Goal: Task Accomplishment & Management: Manage account settings

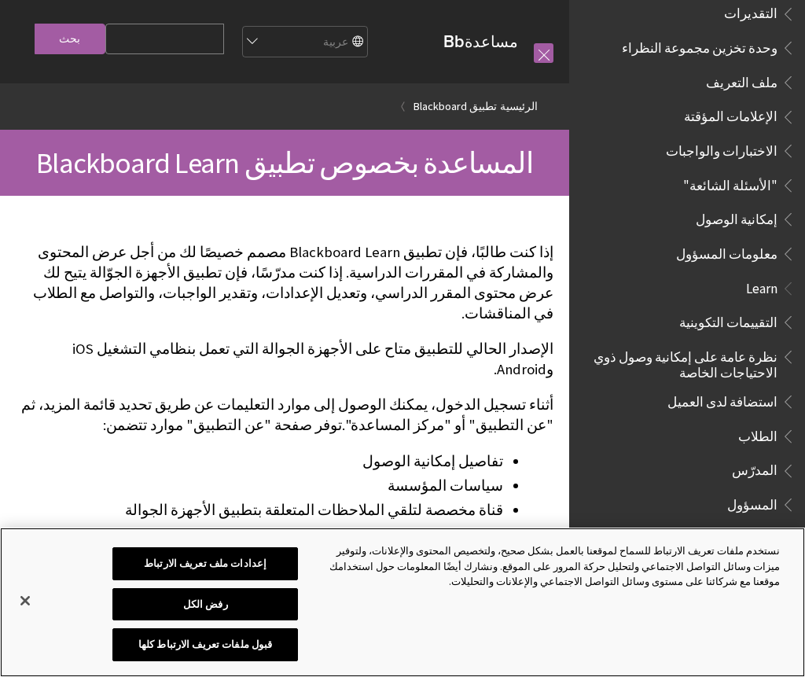
click at [24, 602] on button "إغلاق" at bounding box center [25, 601] width 35 height 35
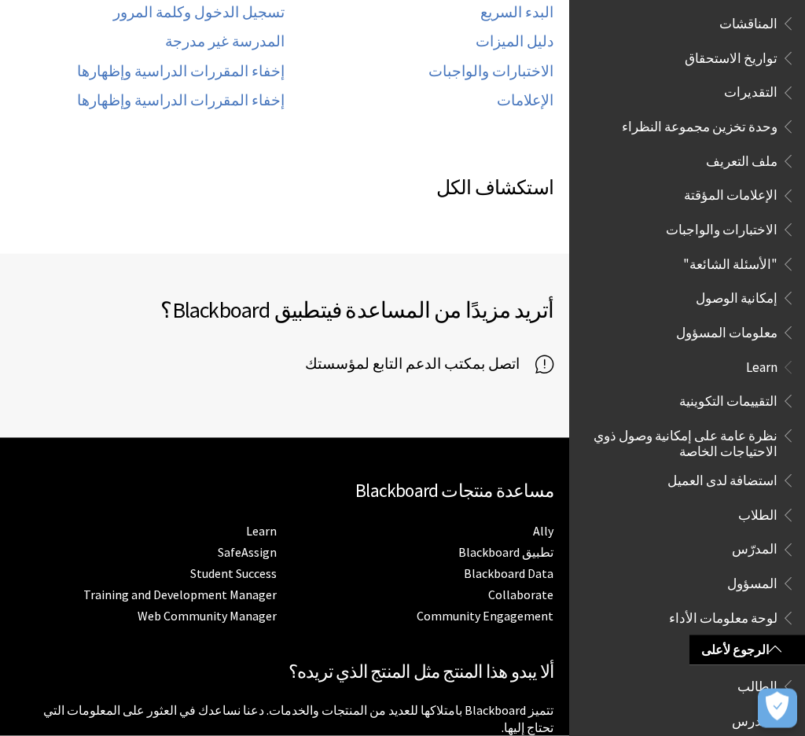
scroll to position [1014, 0]
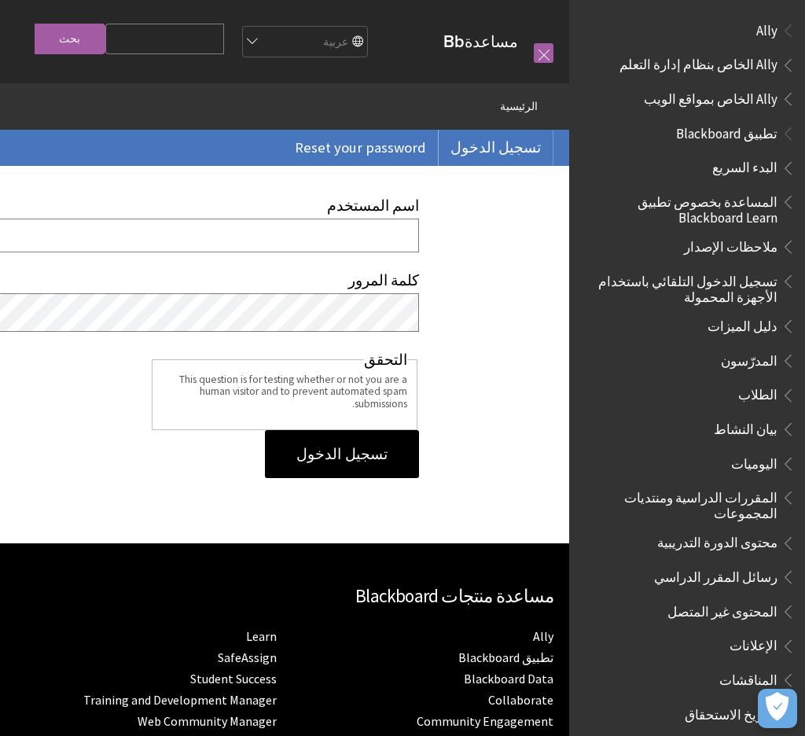
click at [63, 241] on input "اسم المستخدم" at bounding box center [145, 236] width 547 height 34
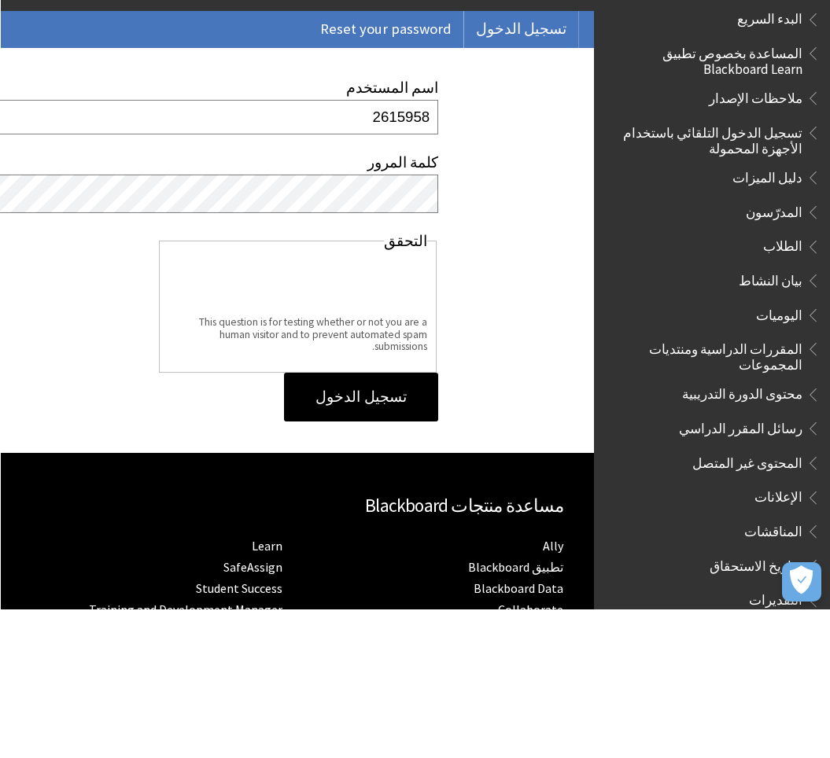
type input "2615958"
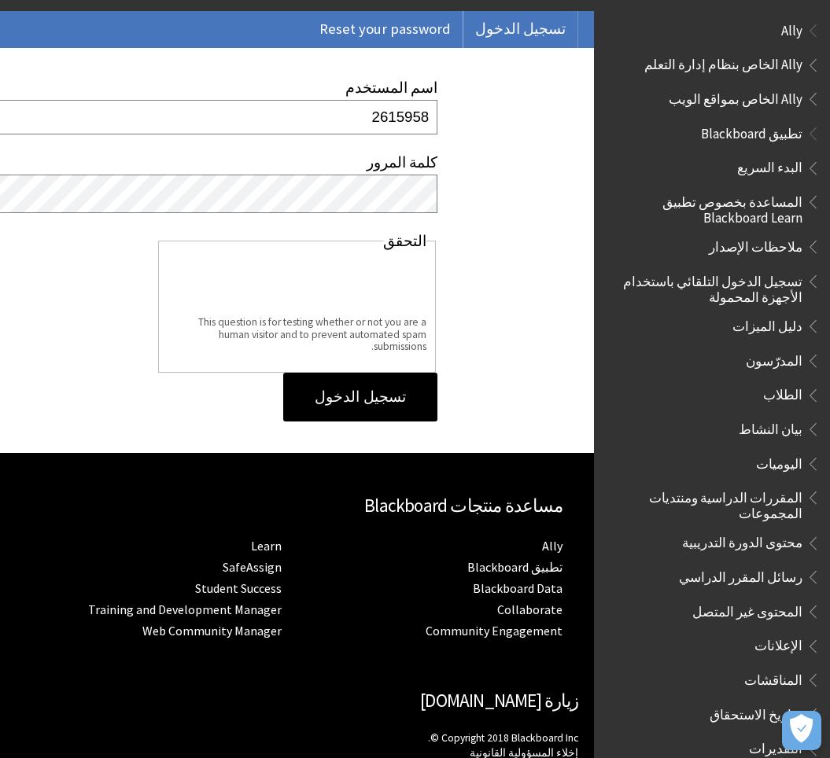
click at [399, 416] on input "تسجيل الدخول" at bounding box center [360, 397] width 154 height 49
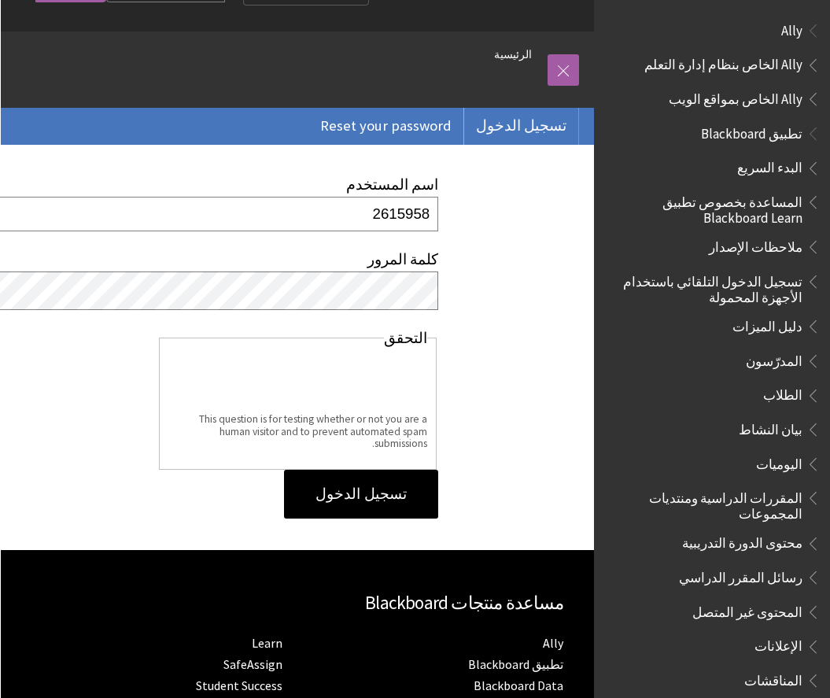
scroll to position [52, 0]
click at [392, 507] on input "تسجيل الدخول" at bounding box center [360, 494] width 154 height 49
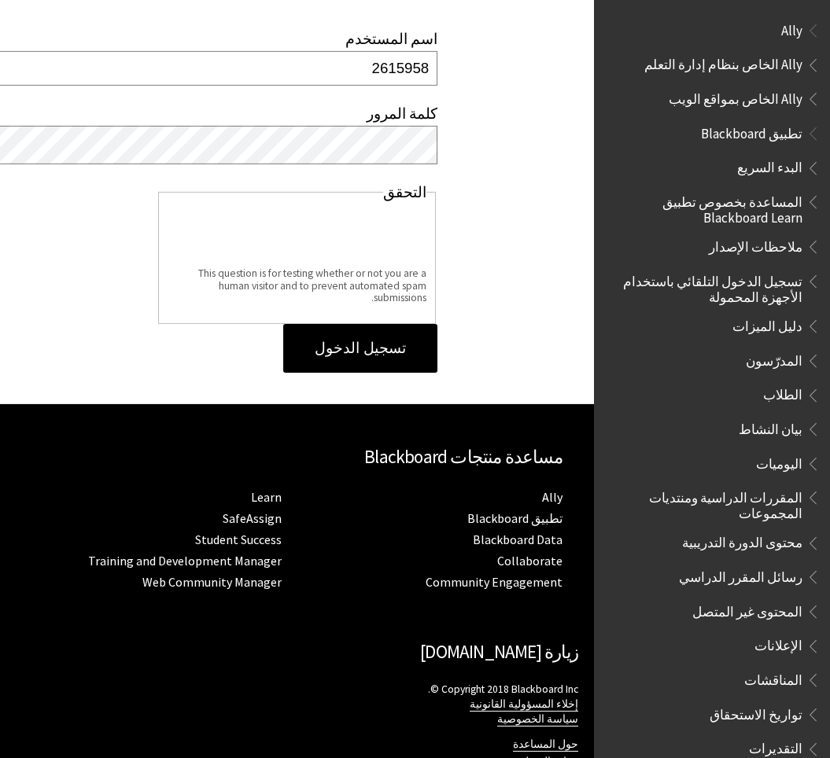
scroll to position [297, 0]
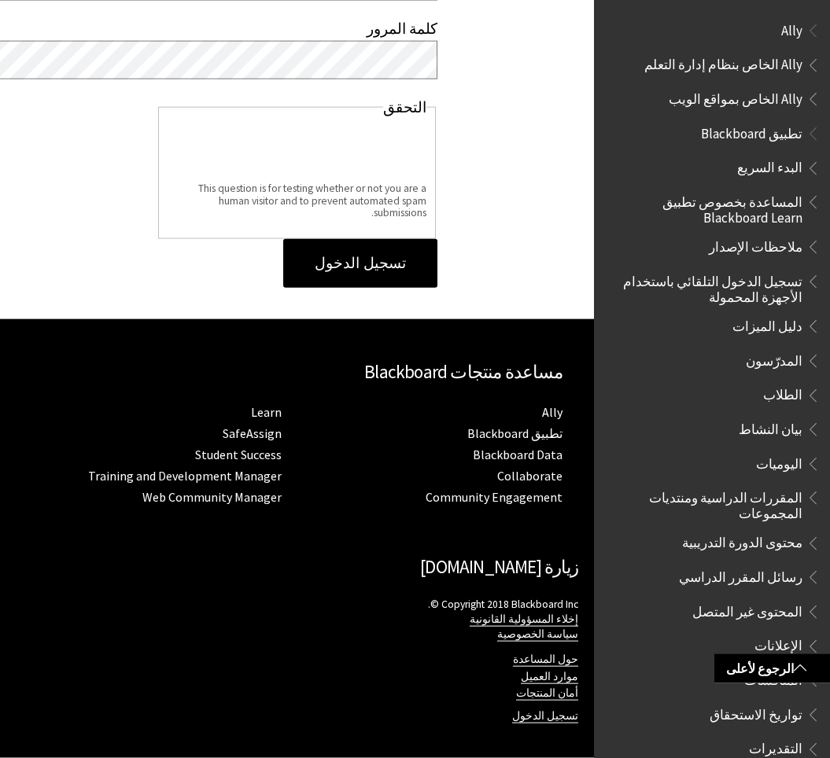
click at [804, 669] on span at bounding box center [800, 667] width 13 height 13
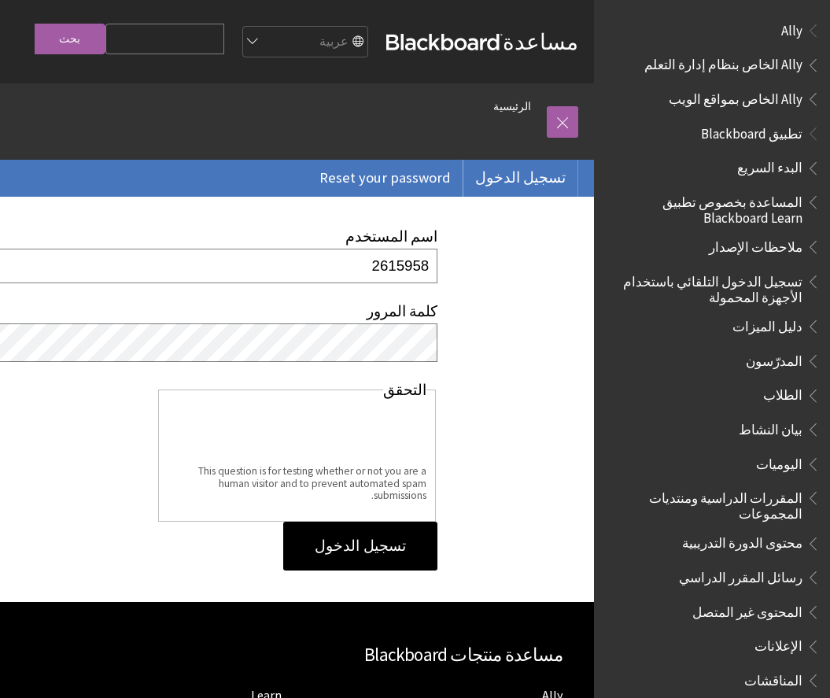
click at [535, 193] on link "تسجيل الدخول" at bounding box center [520, 178] width 114 height 36
